Goal: Task Accomplishment & Management: Manage account settings

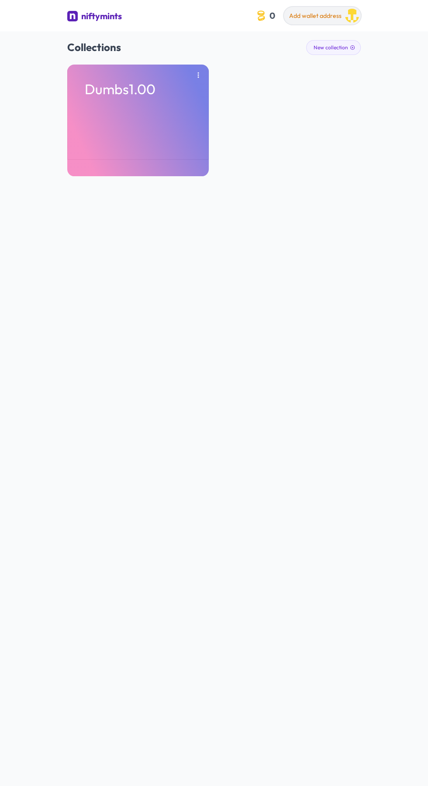
click at [329, 22] on div "Add wallet address" at bounding box center [315, 16] width 52 height 11
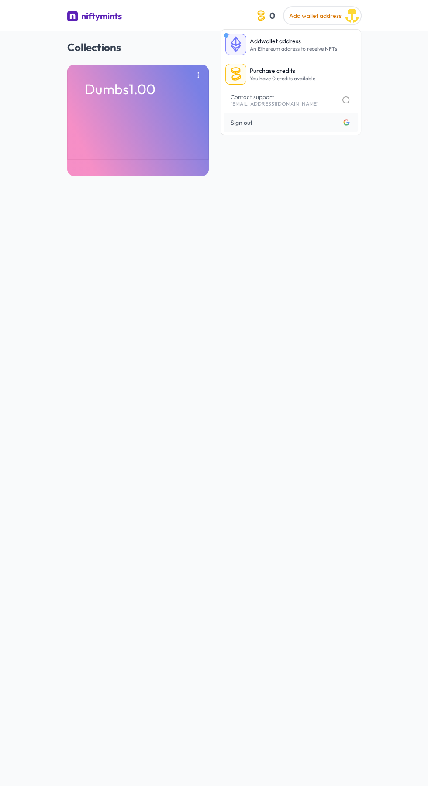
click at [243, 323] on div "Collections New collection Dumbs1.00" at bounding box center [214, 424] width 428 height 786
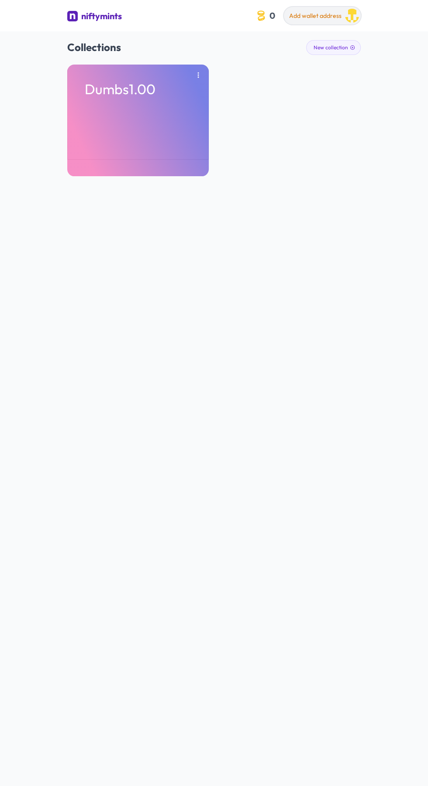
click at [347, 17] on img "button" at bounding box center [352, 16] width 14 height 14
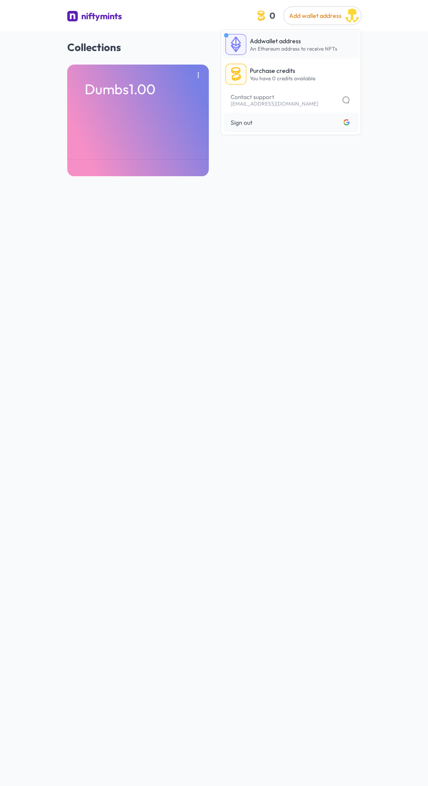
click at [308, 40] on p "Add wallet address" at bounding box center [293, 41] width 87 height 9
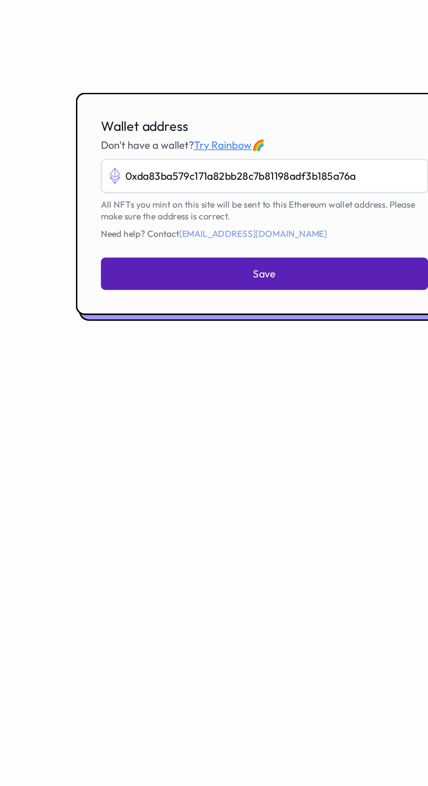
type input "0xda83ba579c171a82bb28c7b81198adf3b185a76a"
click at [210, 439] on span "Save" at bounding box center [214, 434] width 14 height 9
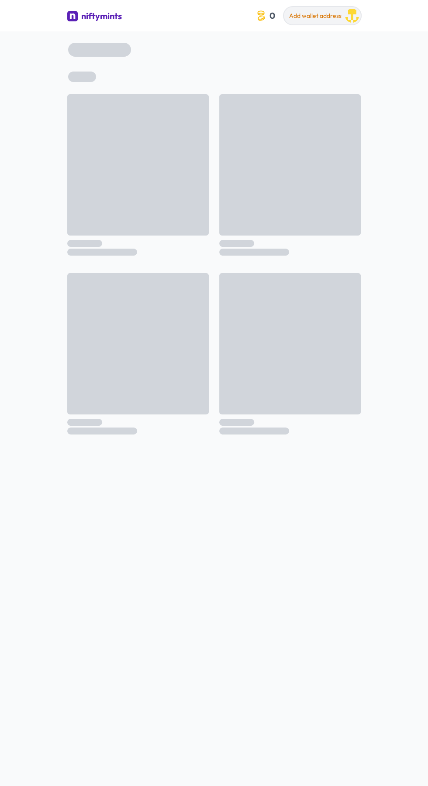
click at [316, 17] on span "Add wallet address" at bounding box center [315, 16] width 52 height 8
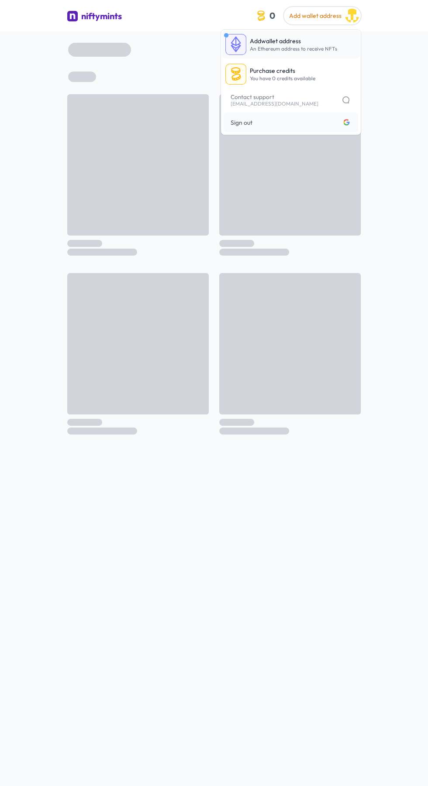
click at [250, 44] on span "Add" at bounding box center [255, 41] width 11 height 8
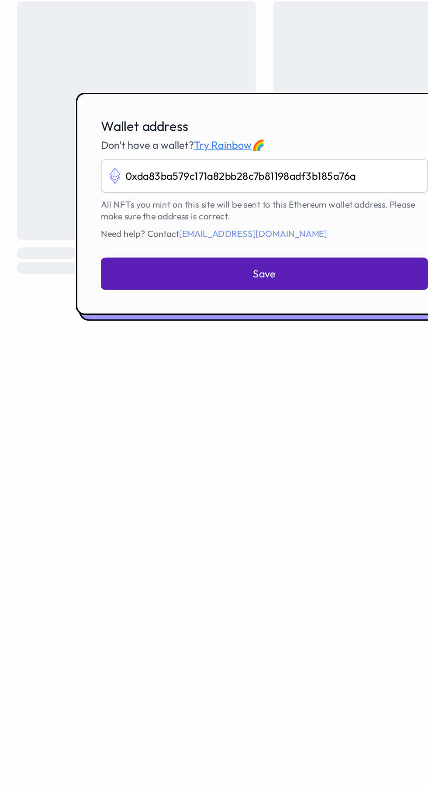
type input "0xda83ba579c171a82bb28c7b81198adf3b185a76a"
click at [154, 444] on button "Save" at bounding box center [214, 434] width 194 height 19
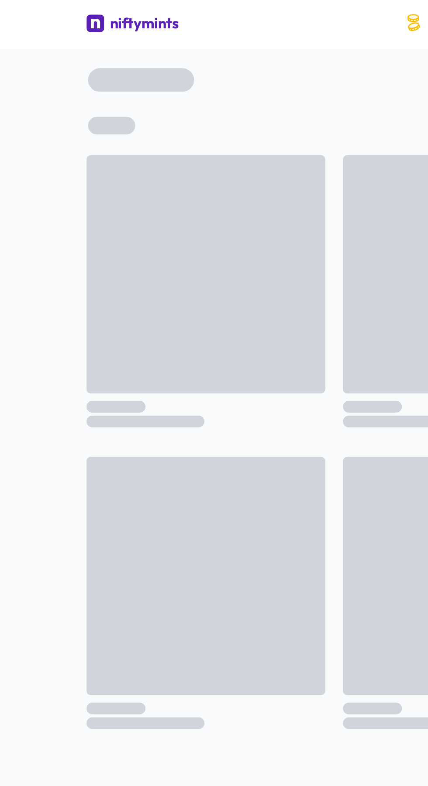
click at [72, 17] on img at bounding box center [72, 16] width 10 height 10
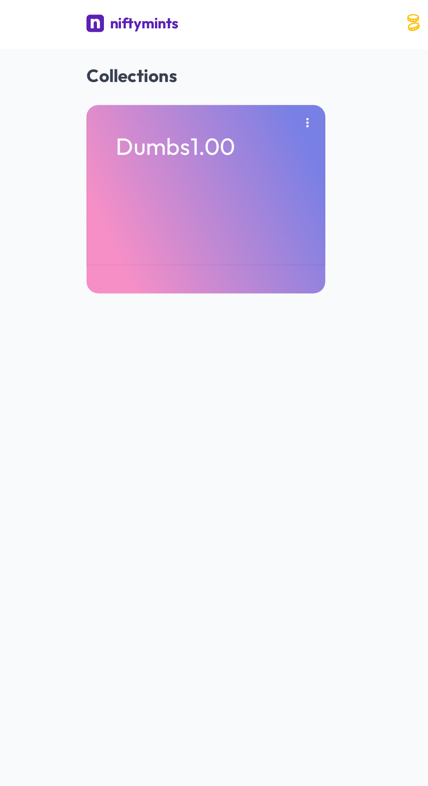
click at [68, 16] on img at bounding box center [72, 16] width 10 height 10
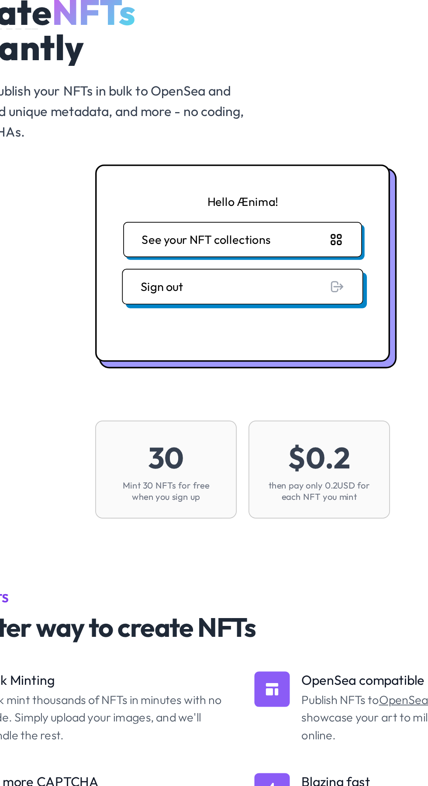
click at [263, 239] on button "Sign out" at bounding box center [213, 235] width 143 height 21
